Goal: Find specific page/section

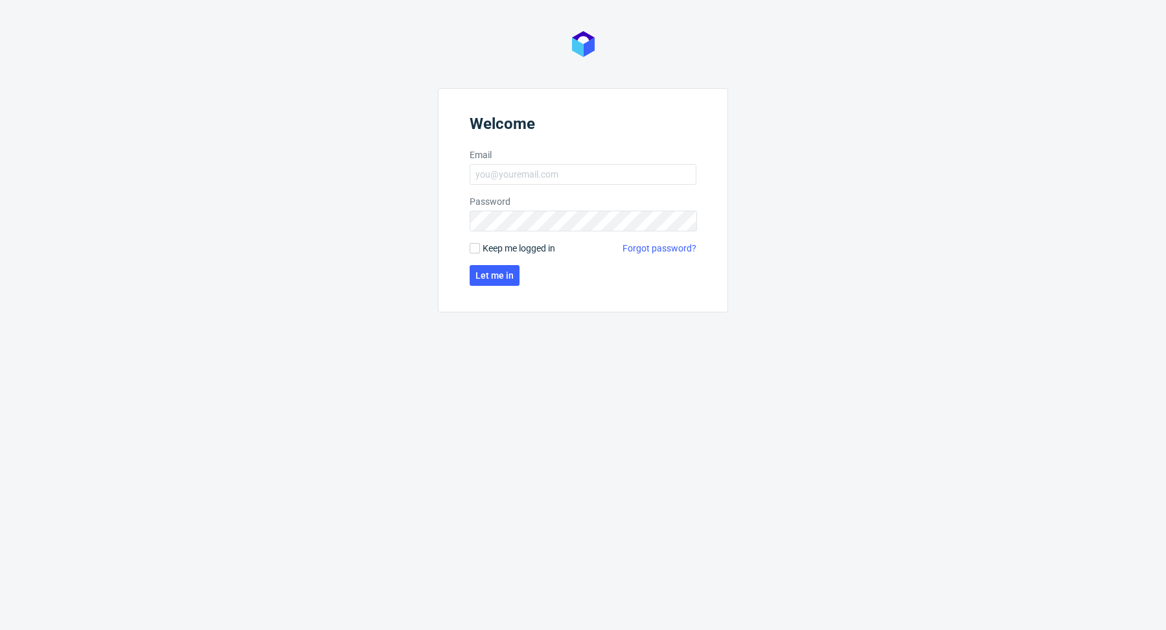
click at [645, 159] on label "Email" at bounding box center [583, 154] width 227 height 13
click at [645, 164] on input "Email" at bounding box center [583, 174] width 227 height 21
click at [643, 170] on input "Email" at bounding box center [583, 174] width 227 height 21
type input "[EMAIL_ADDRESS][DOMAIN_NAME]"
click button "Let me in" at bounding box center [495, 275] width 50 height 21
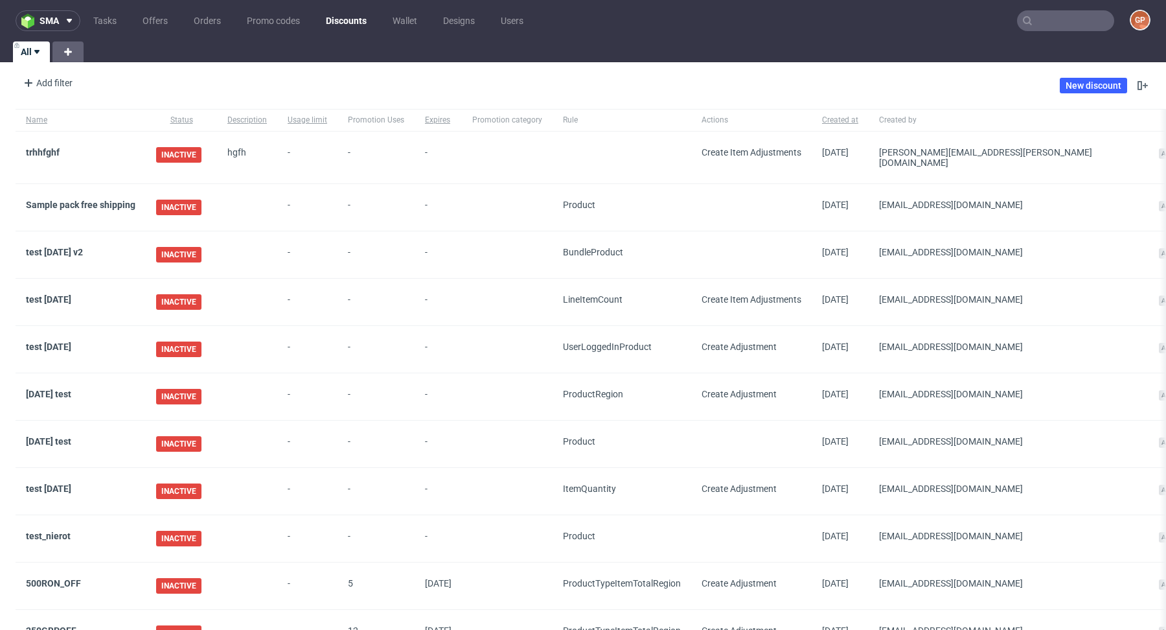
click at [1059, 24] on input "text" at bounding box center [1065, 20] width 97 height 21
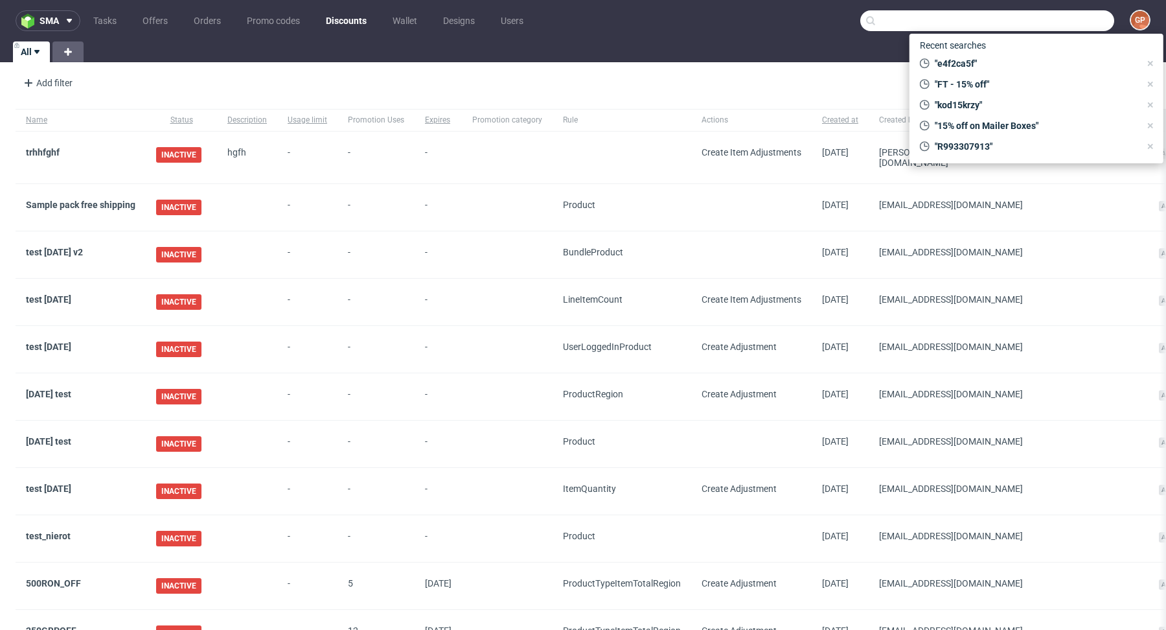
paste input "7efdef51"
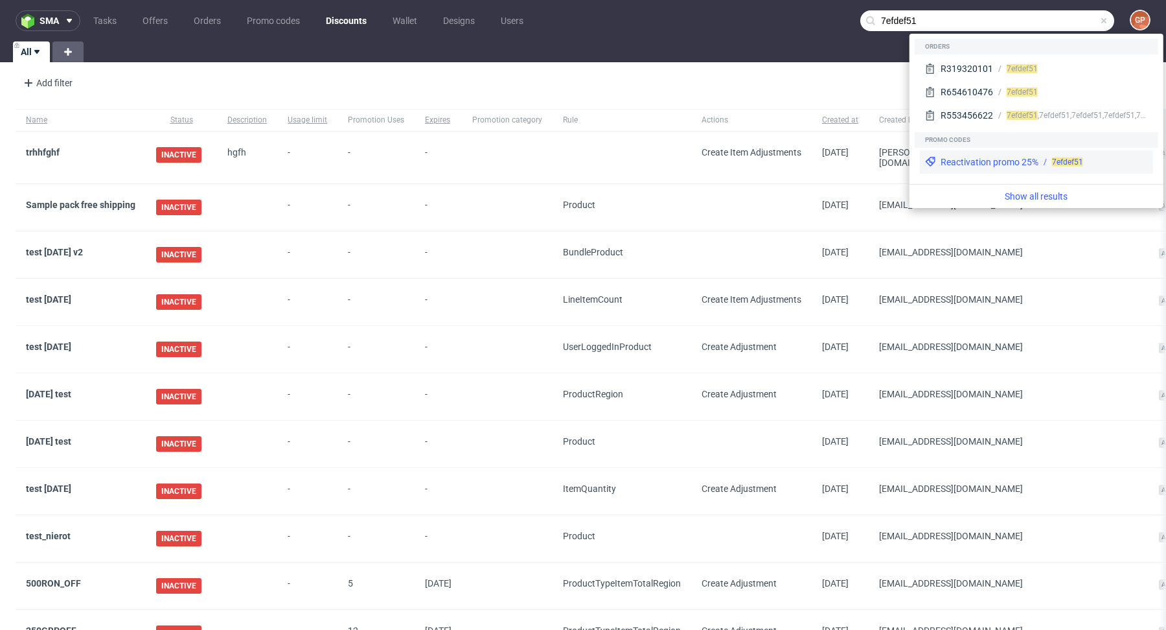
type input "7efdef51"
click at [1024, 155] on div "Reactivation promo 25% 7efdef51" at bounding box center [1036, 161] width 233 height 23
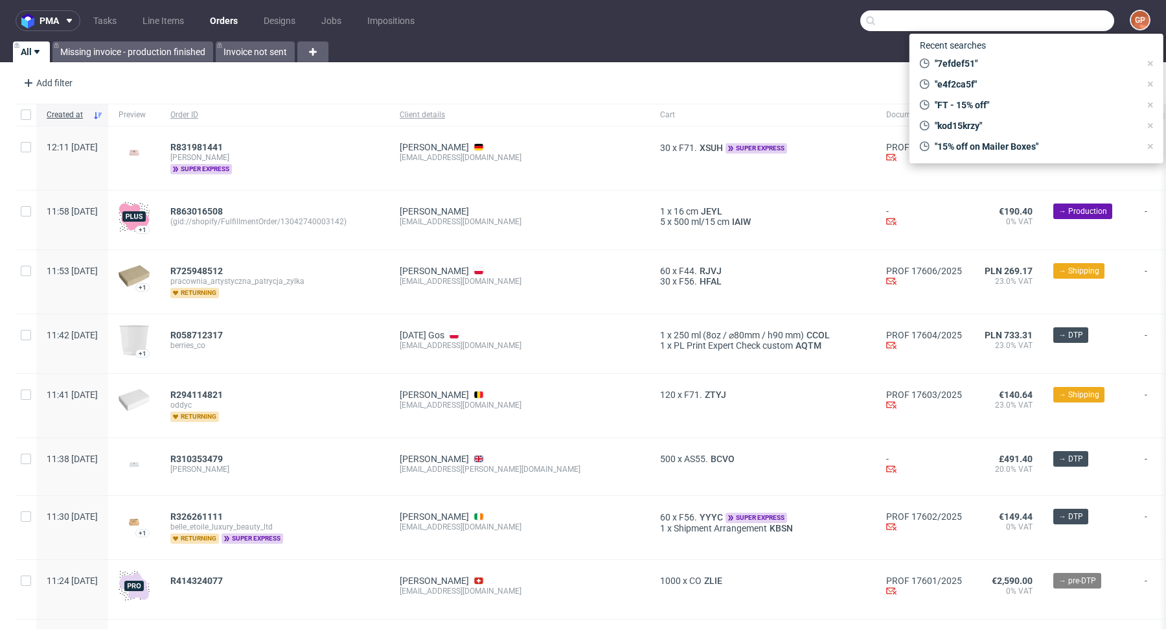
click at [1055, 17] on input "text" at bounding box center [987, 20] width 254 height 21
paste input "djelel.ines@gmail.com"
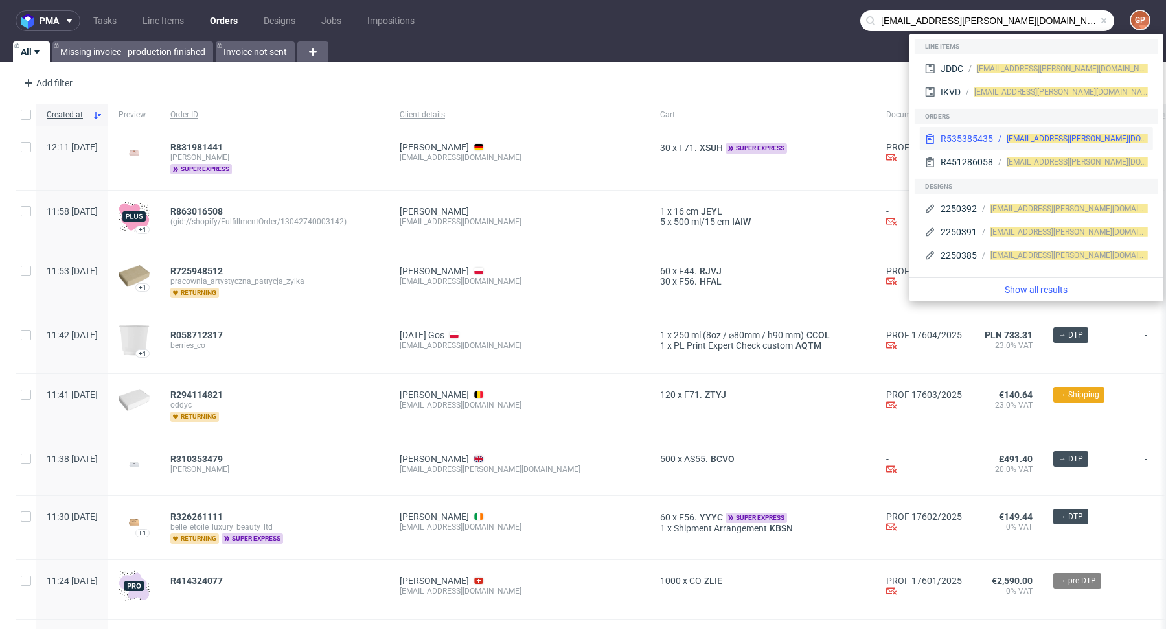
type input "djelel.ines@gmail.com"
click at [995, 133] on div "djelel.ines@gmail.com" at bounding box center [1070, 139] width 155 height 12
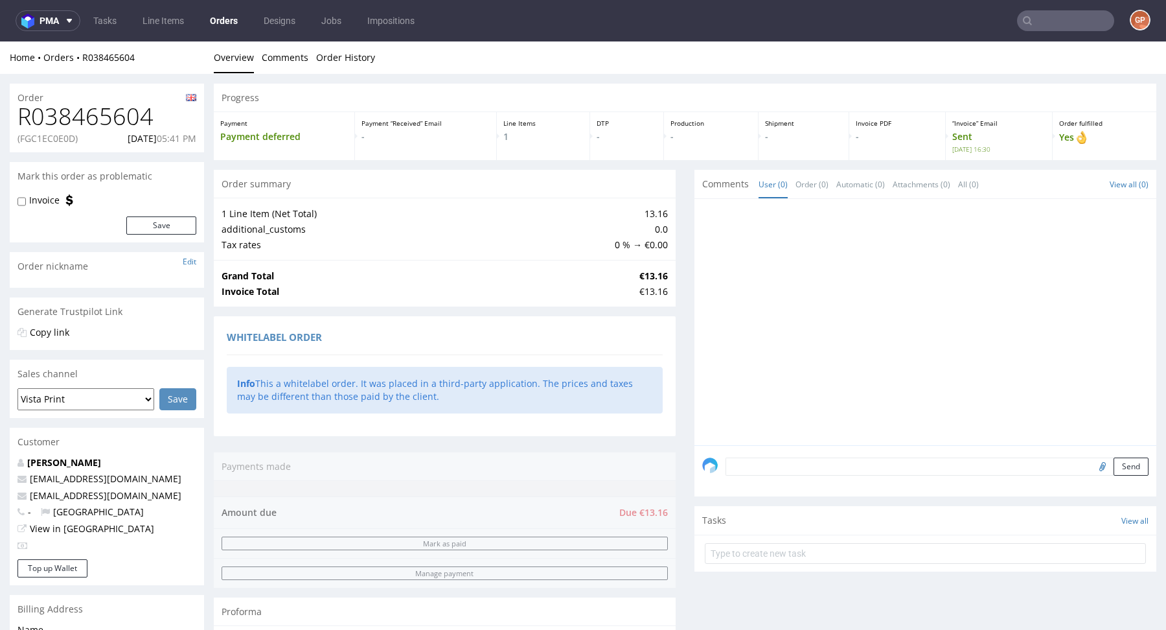
scroll to position [384, 0]
